Goal: Navigation & Orientation: Find specific page/section

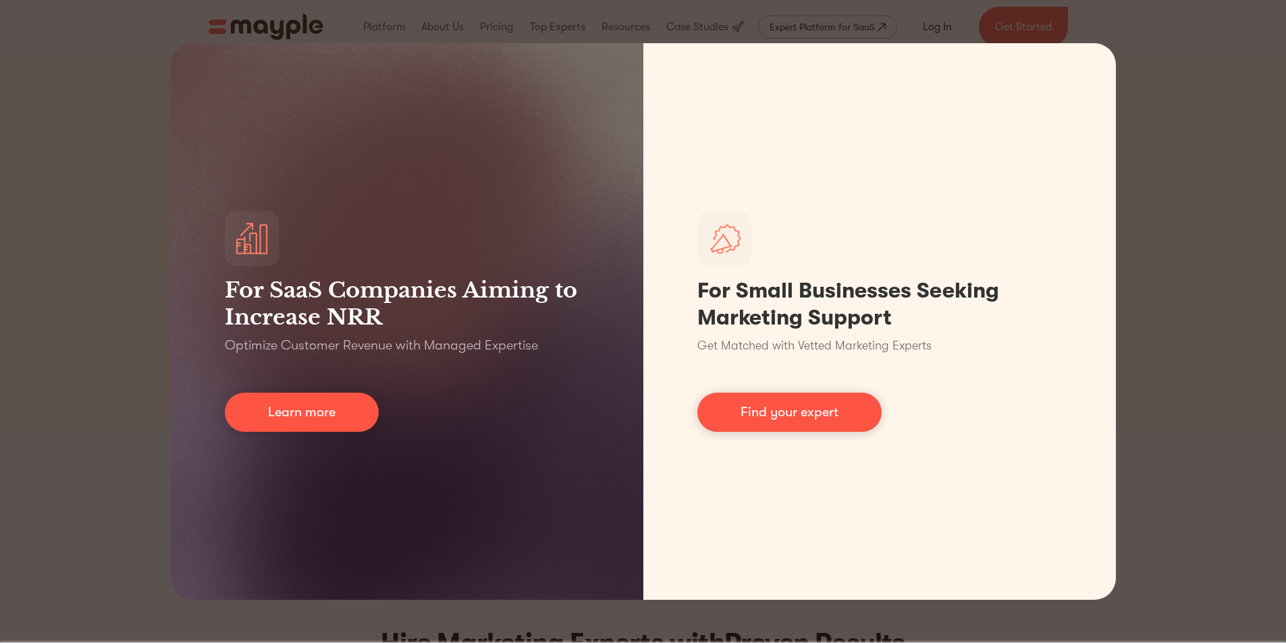
click at [0, 475] on div "For SaaS Companies Aiming to Increase NRR Optimize Customer Revenue with Manage…" at bounding box center [643, 321] width 1286 height 643
click at [1179, 345] on div "For SaaS Companies Aiming to Increase NRR Optimize Customer Revenue with Manage…" at bounding box center [643, 321] width 1286 height 643
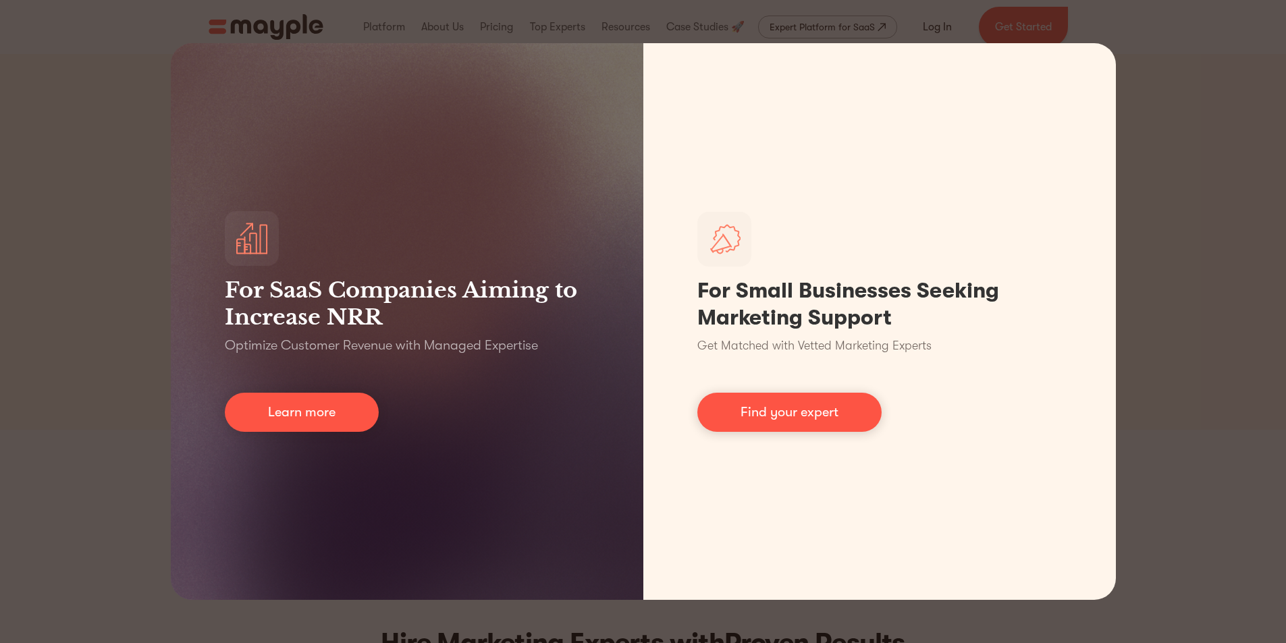
click at [655, 18] on div "For SaaS Companies Aiming to Increase NRR Optimize Customer Revenue with Manage…" at bounding box center [643, 321] width 1286 height 643
click at [614, 24] on div "For SaaS Companies Aiming to Increase NRR Optimize Customer Revenue with Manage…" at bounding box center [643, 321] width 1286 height 643
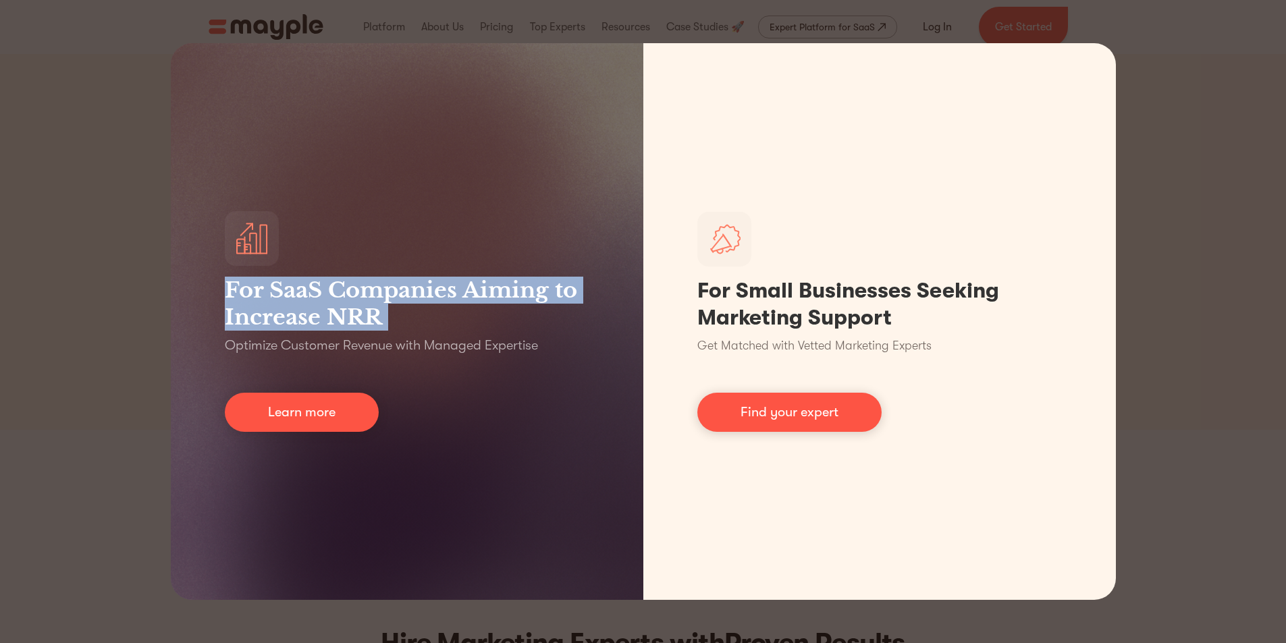
click at [614, 24] on div "For SaaS Companies Aiming to Increase NRR Optimize Customer Revenue with Manage…" at bounding box center [643, 321] width 1286 height 643
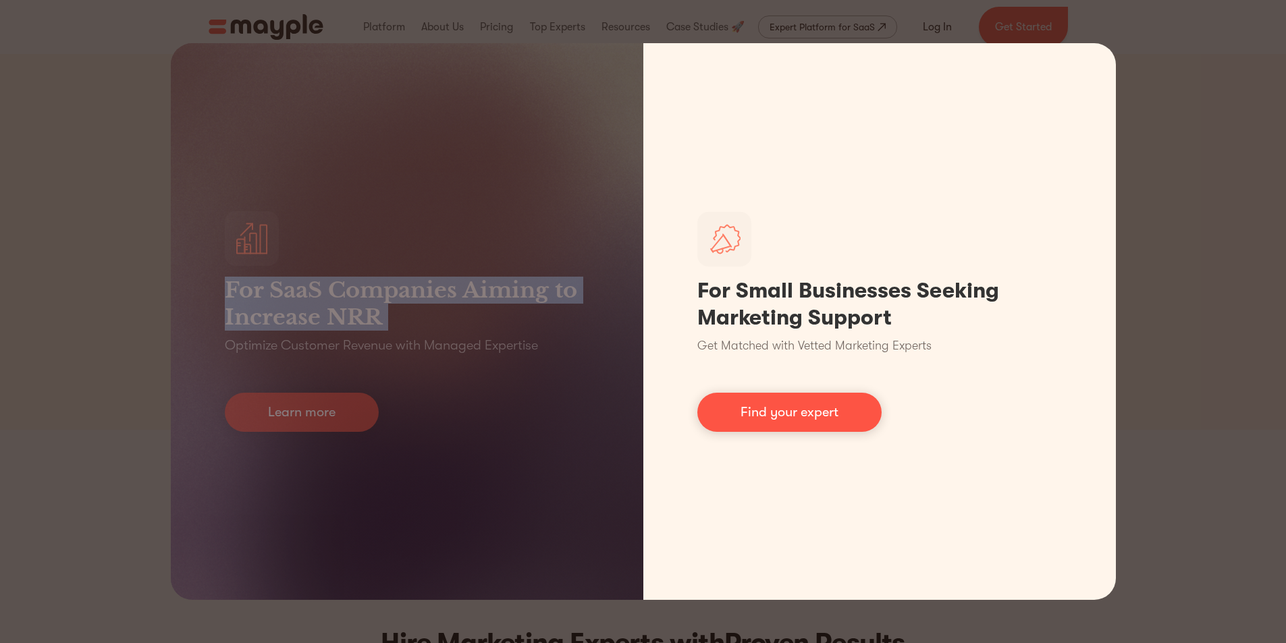
click at [332, 425] on link "Learn more" at bounding box center [302, 412] width 154 height 39
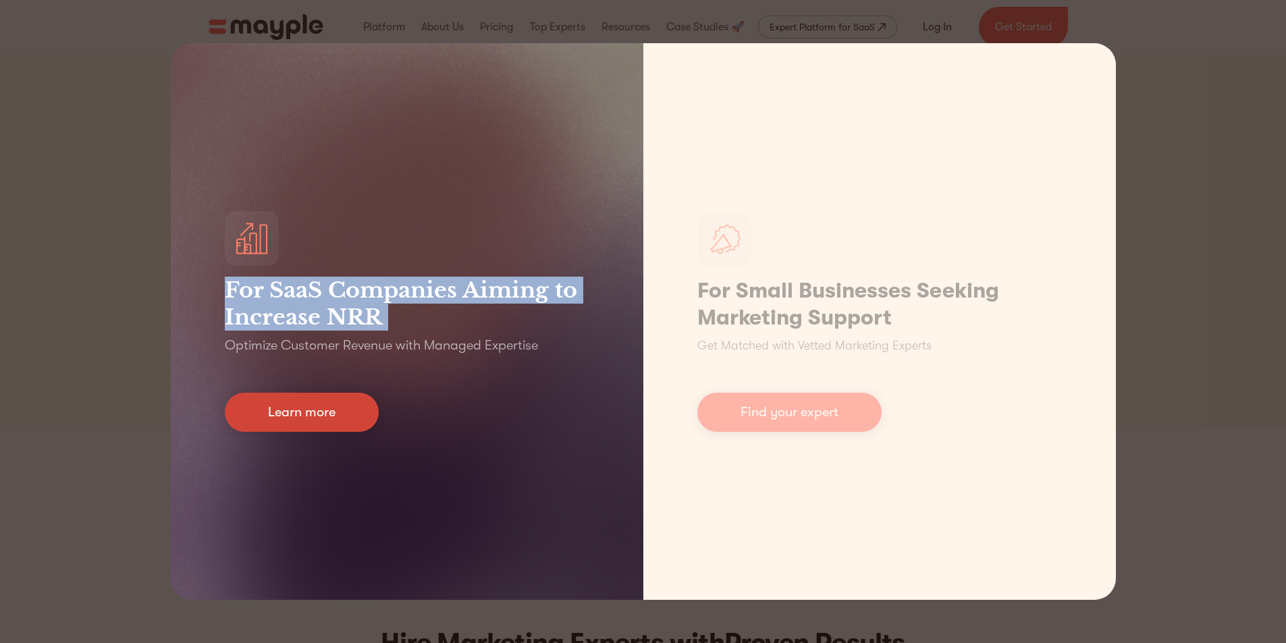
click at [327, 414] on link "Learn more" at bounding box center [302, 412] width 154 height 39
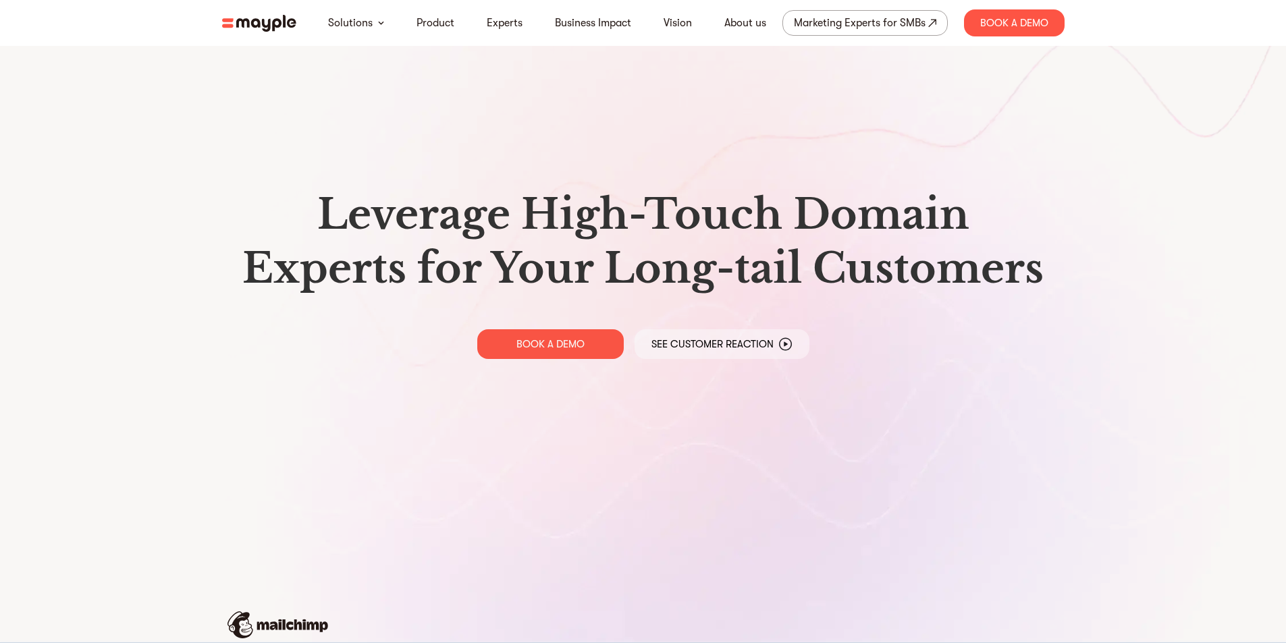
click at [274, 27] on img at bounding box center [259, 23] width 74 height 17
click at [517, 24] on link "Experts" at bounding box center [505, 23] width 36 height 16
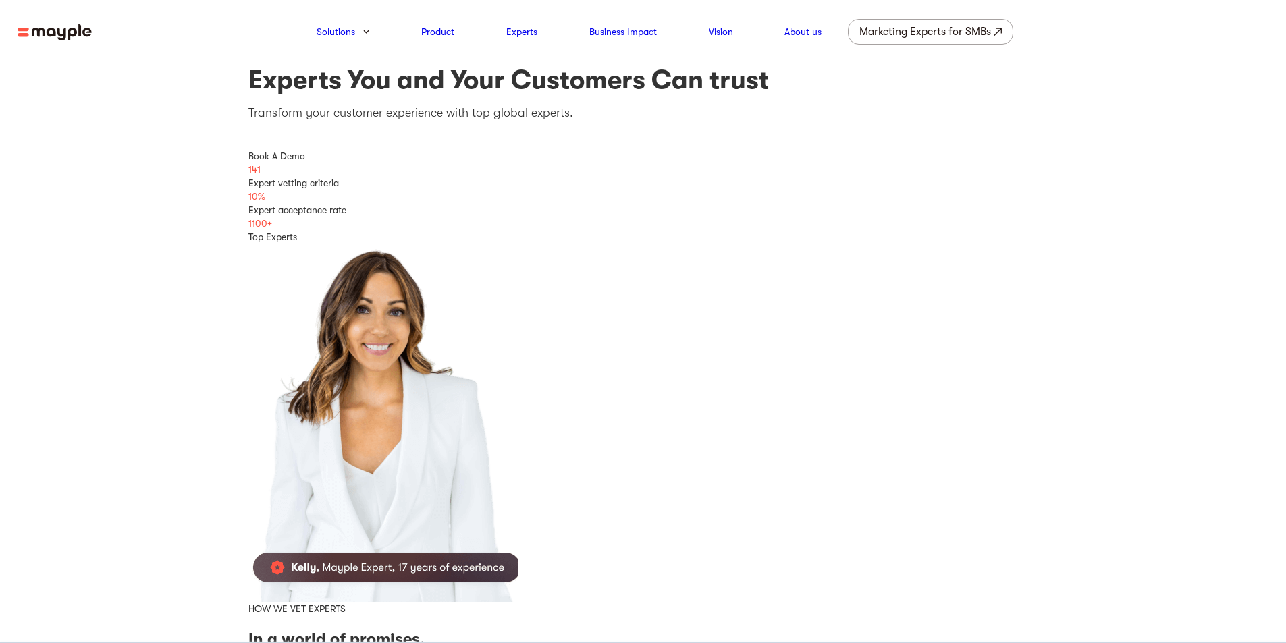
click at [53, 30] on img at bounding box center [55, 32] width 74 height 17
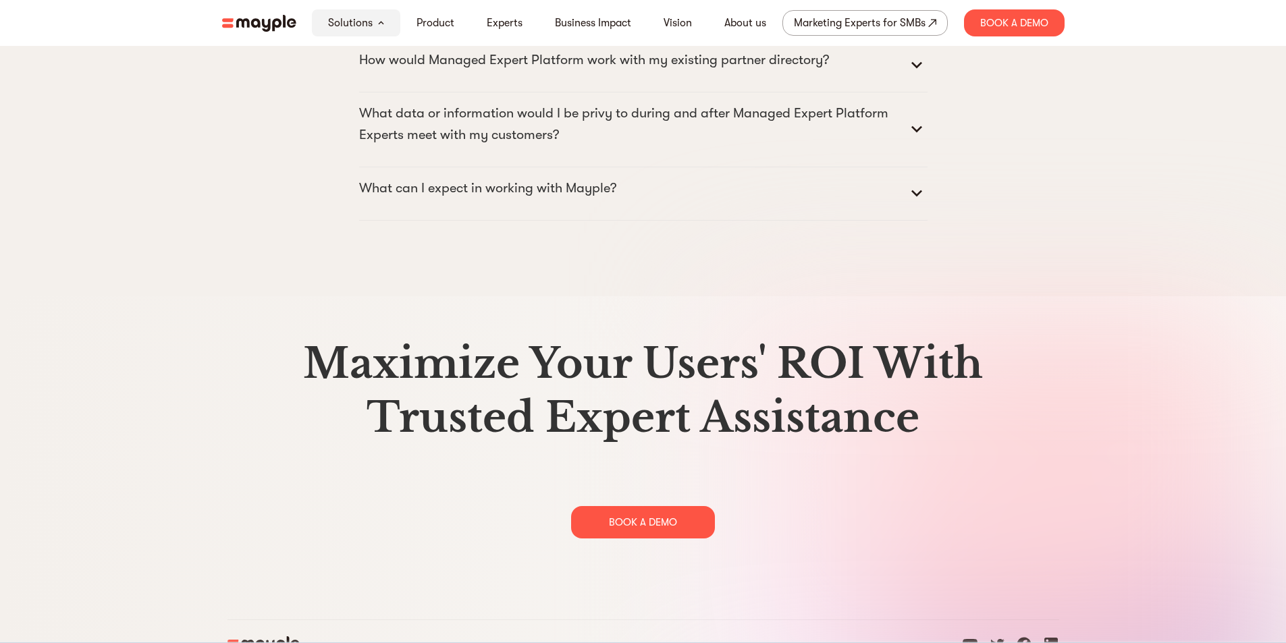
scroll to position [6930, 0]
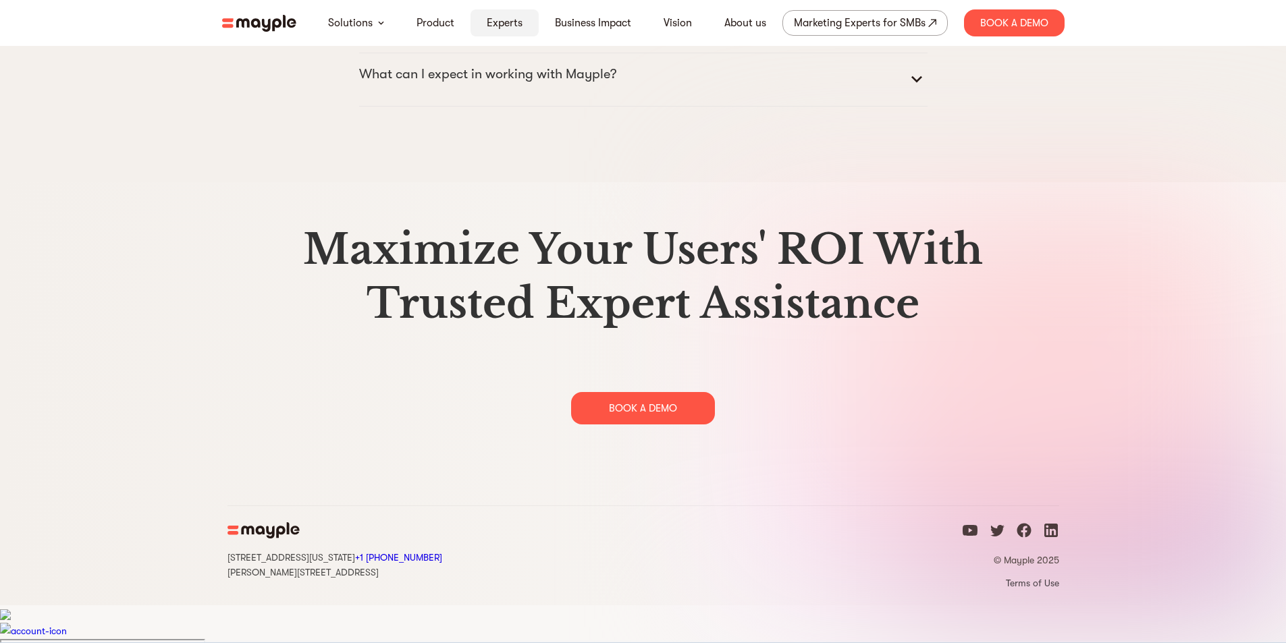
click at [498, 20] on link "Experts" at bounding box center [505, 23] width 36 height 16
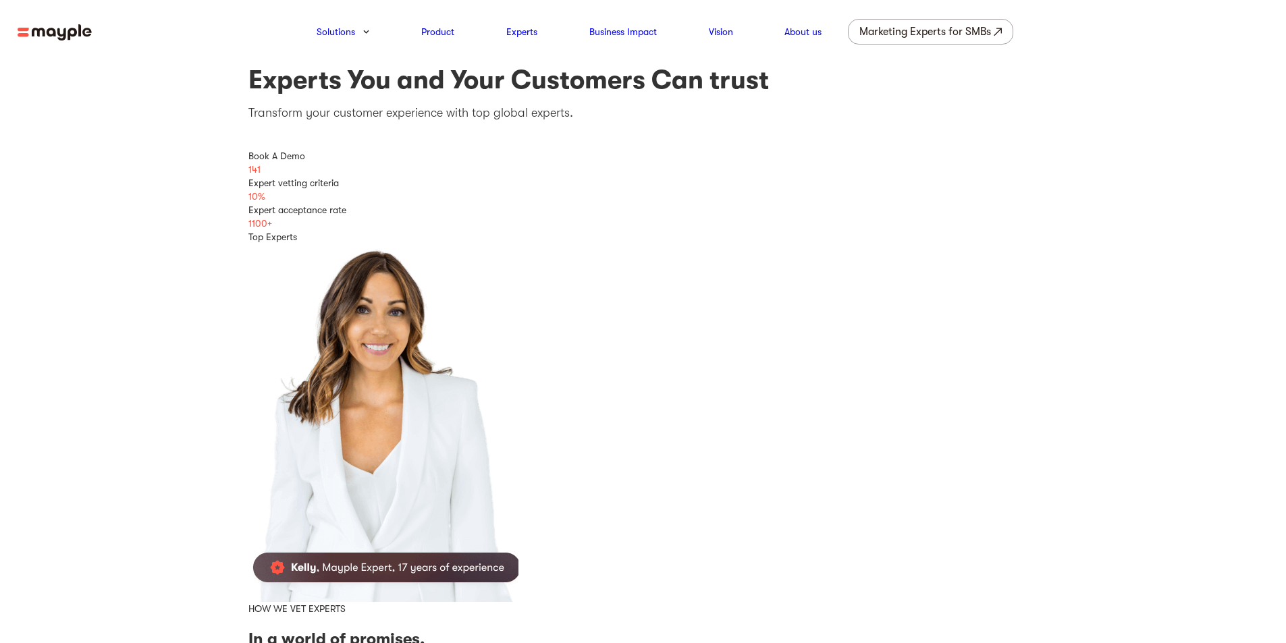
click at [37, 28] on img at bounding box center [55, 32] width 74 height 17
